Goal: Information Seeking & Learning: Learn about a topic

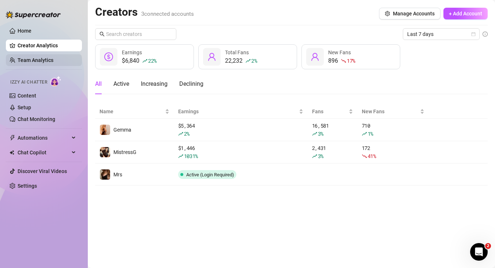
click at [26, 58] on link "Team Analytics" at bounding box center [36, 60] width 36 height 6
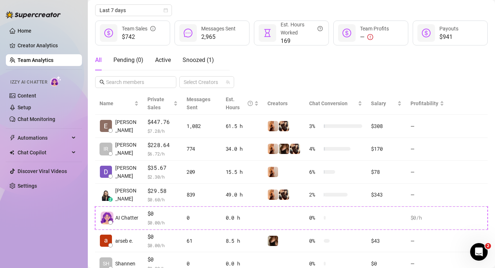
scroll to position [86, 0]
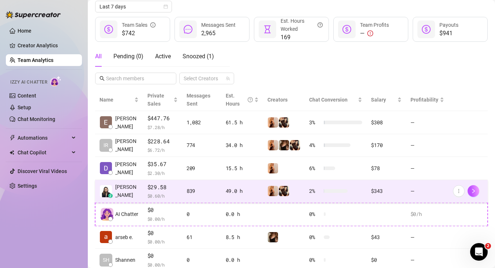
click at [160, 192] on span "$ 0.60 /h" at bounding box center [162, 195] width 30 height 7
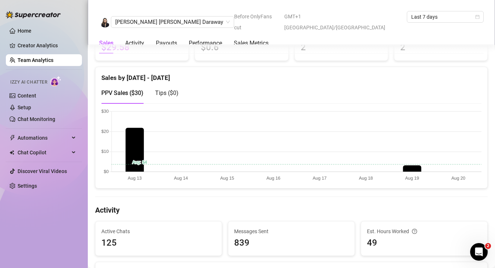
scroll to position [102, 0]
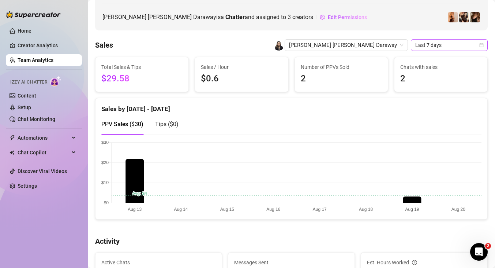
click at [479, 50] on span "Last 7 days" at bounding box center [449, 45] width 68 height 11
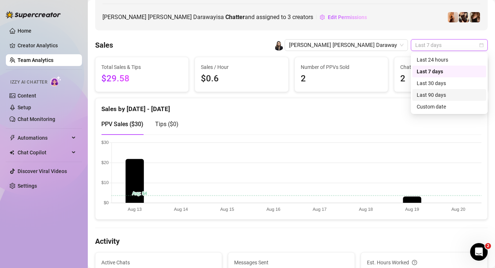
click at [460, 93] on div "Last 90 days" at bounding box center [449, 95] width 65 height 8
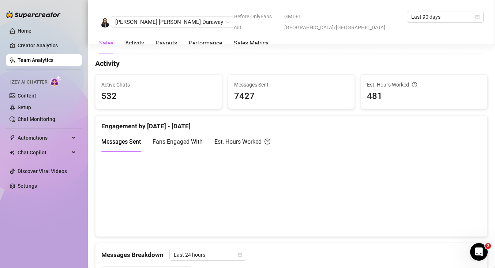
scroll to position [283, 0]
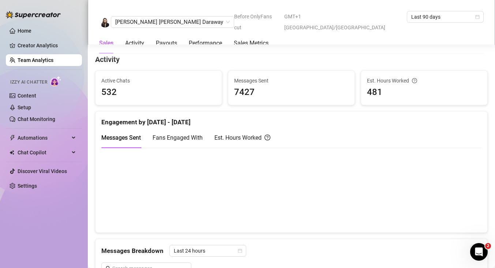
click at [198, 139] on span "Fans Engaged With" at bounding box center [178, 137] width 50 height 7
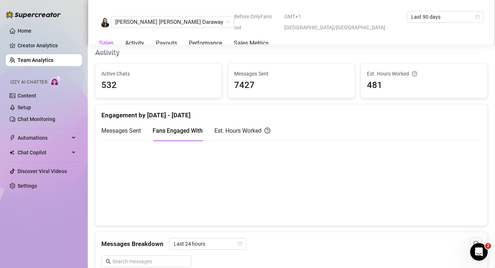
scroll to position [293, 0]
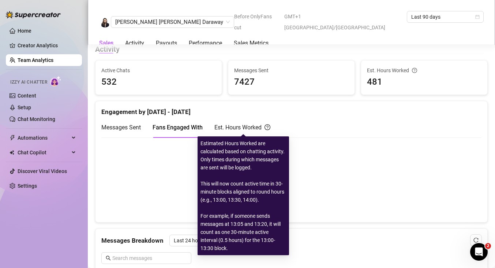
click at [254, 127] on div "Est. Hours Worked" at bounding box center [242, 127] width 56 height 9
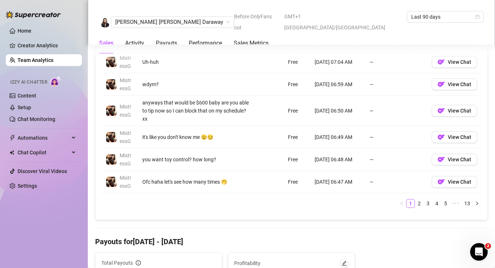
scroll to position [633, 0]
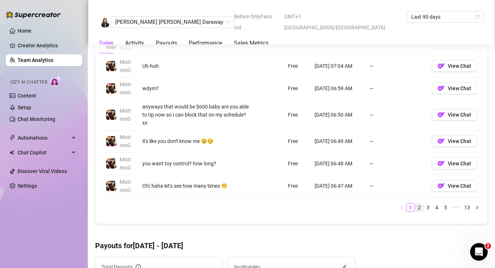
click at [416, 206] on link "2" at bounding box center [419, 207] width 8 height 8
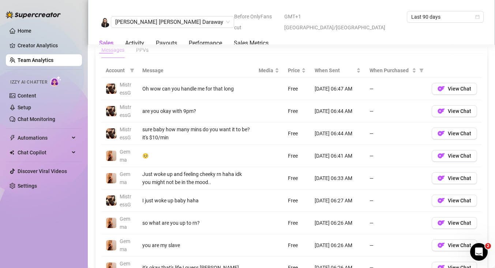
scroll to position [517, 0]
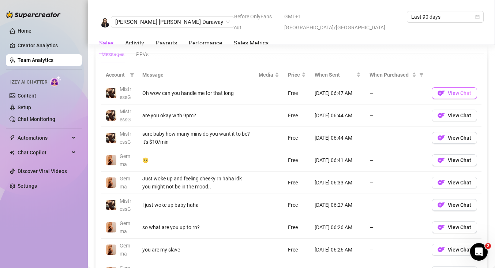
click at [457, 95] on span "View Chat" at bounding box center [459, 93] width 23 height 6
